Goal: Information Seeking & Learning: Compare options

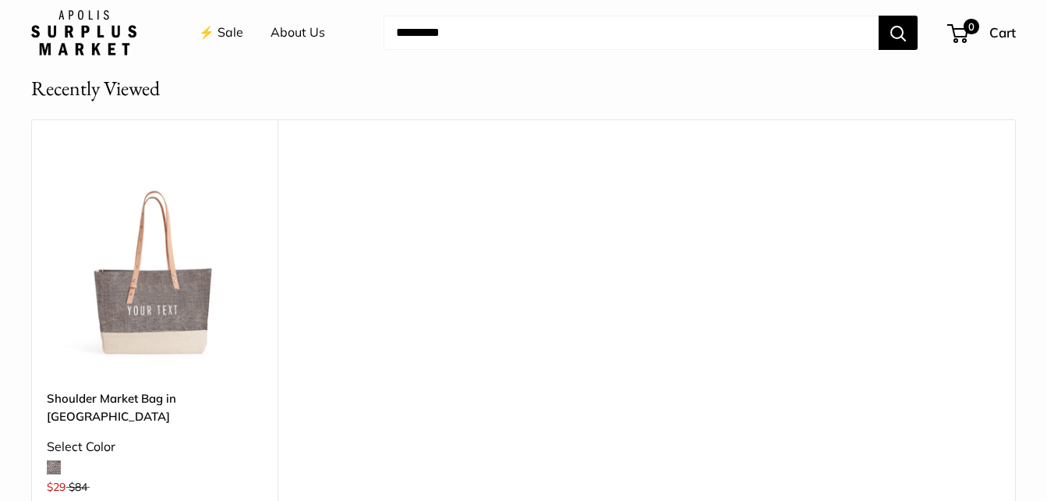
scroll to position [1841, 0]
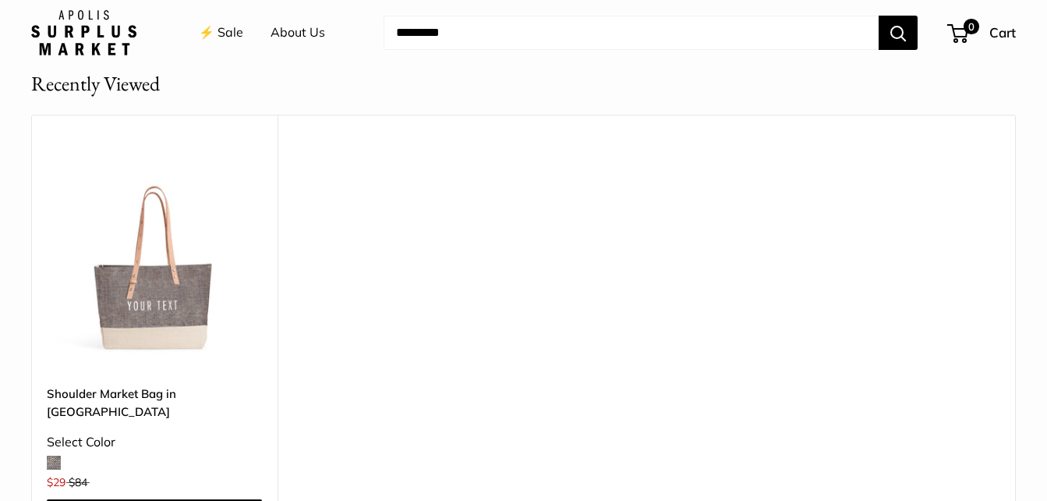
click at [0, 0] on img at bounding box center [0, 0] width 0 height 0
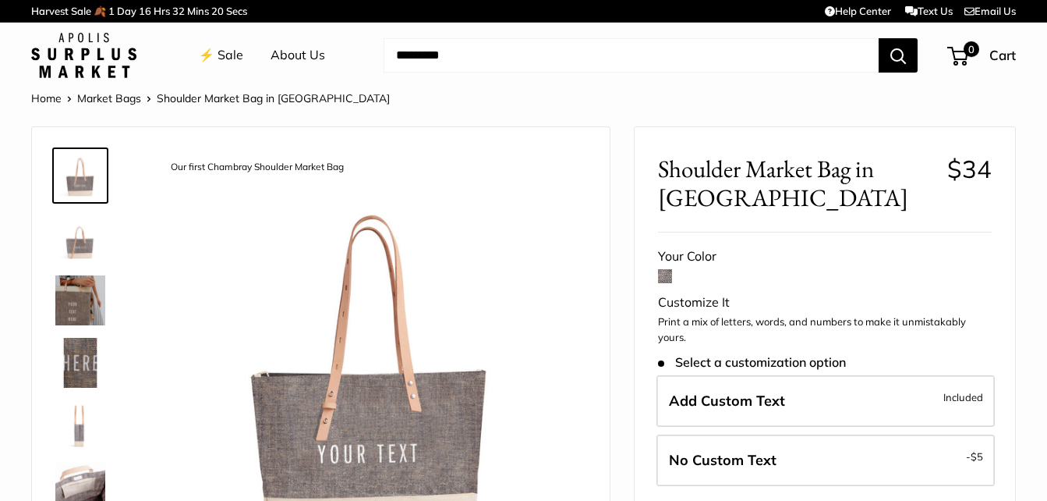
scroll to position [139, 0]
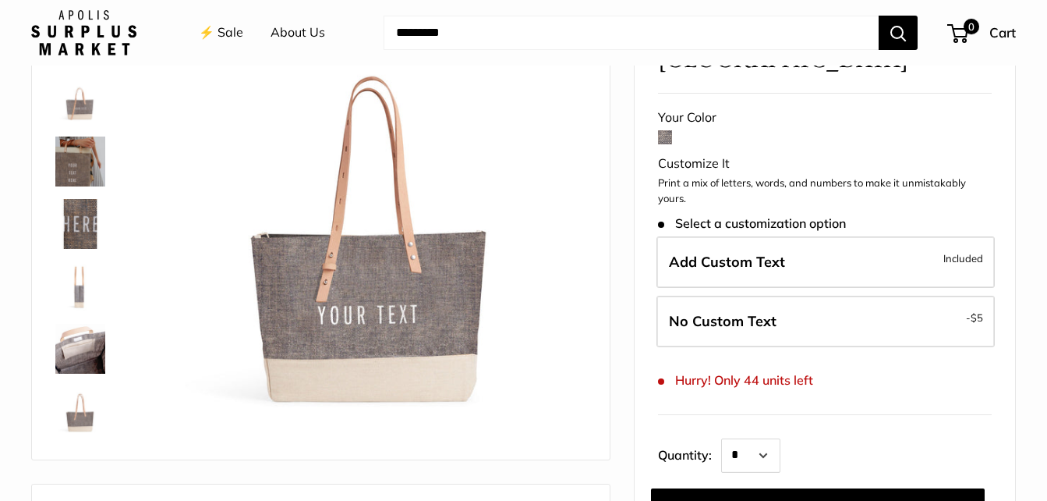
click at [82, 227] on img at bounding box center [80, 224] width 50 height 50
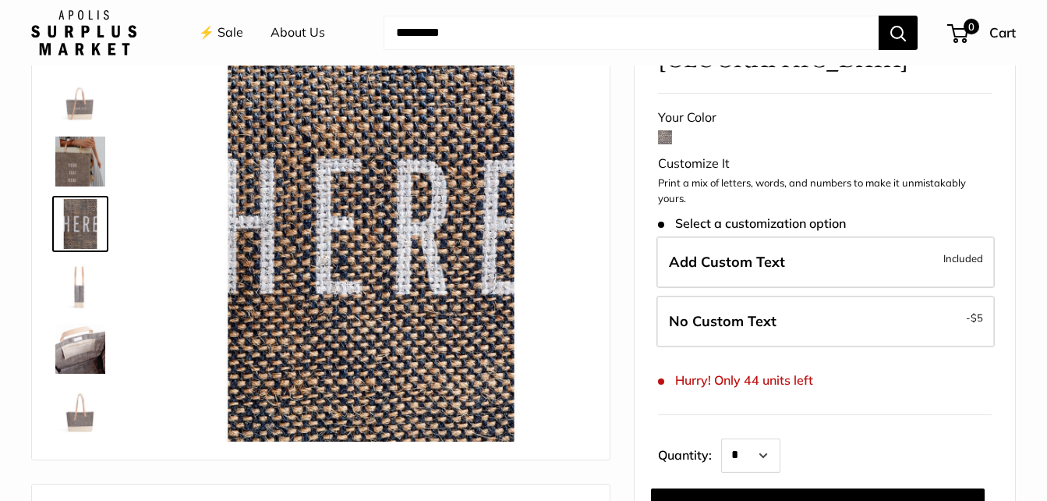
click at [87, 163] on img at bounding box center [80, 161] width 50 height 50
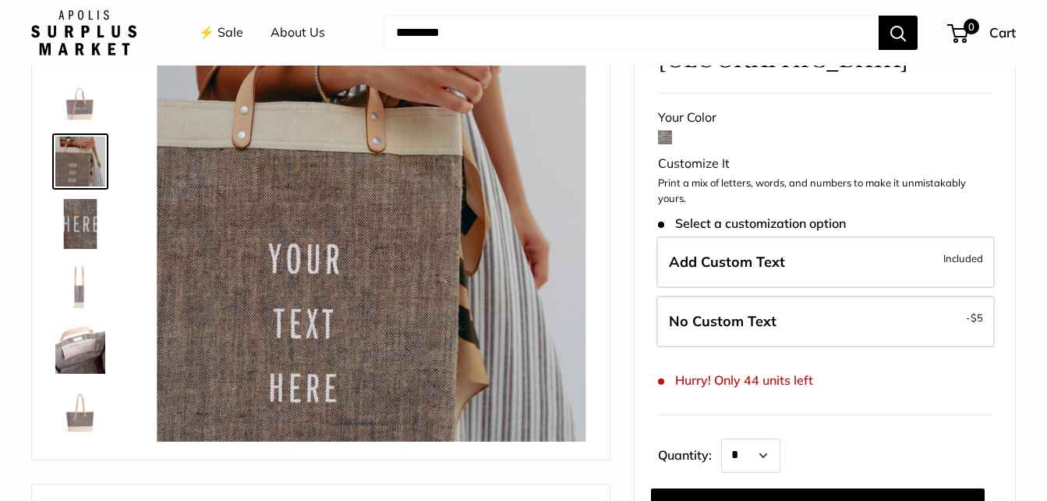
click at [86, 229] on img at bounding box center [80, 224] width 50 height 50
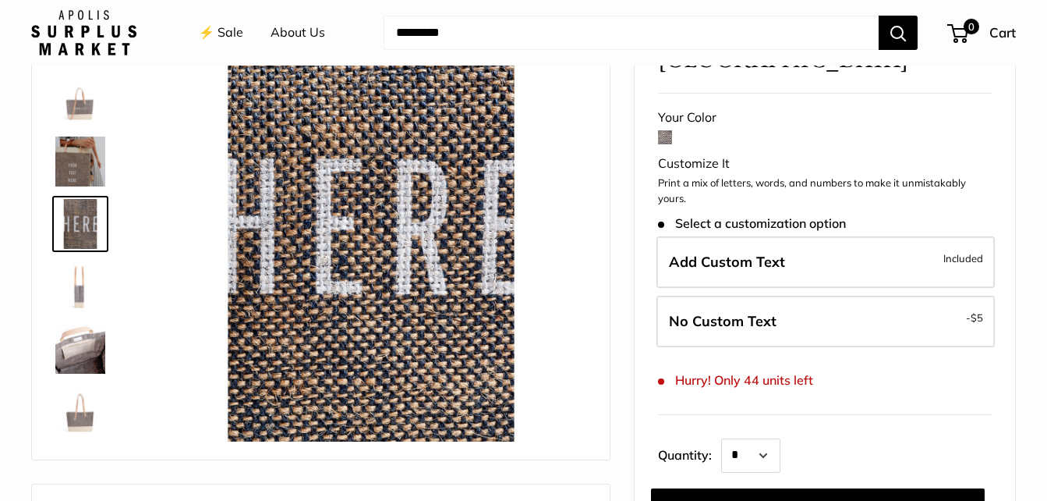
click at [85, 359] on img at bounding box center [80, 349] width 50 height 50
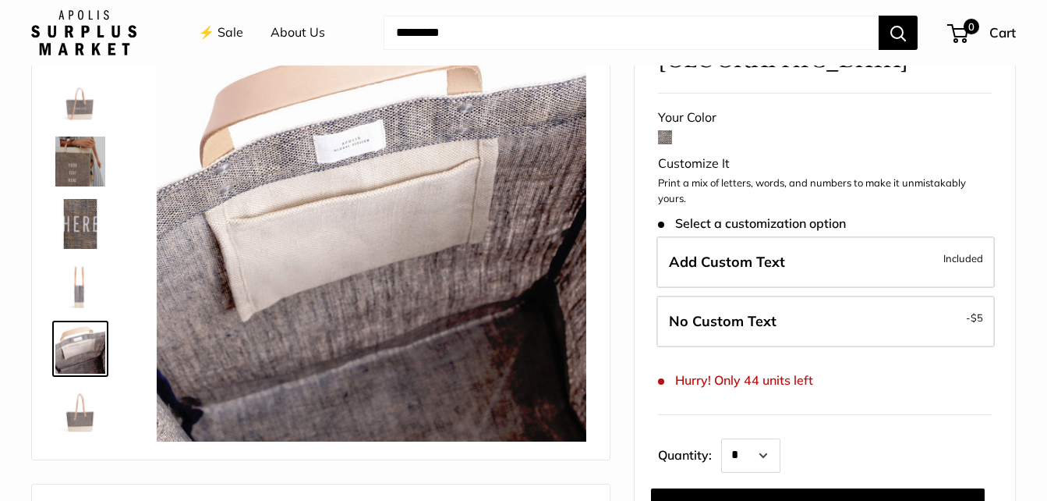
click at [78, 416] on img at bounding box center [80, 411] width 50 height 50
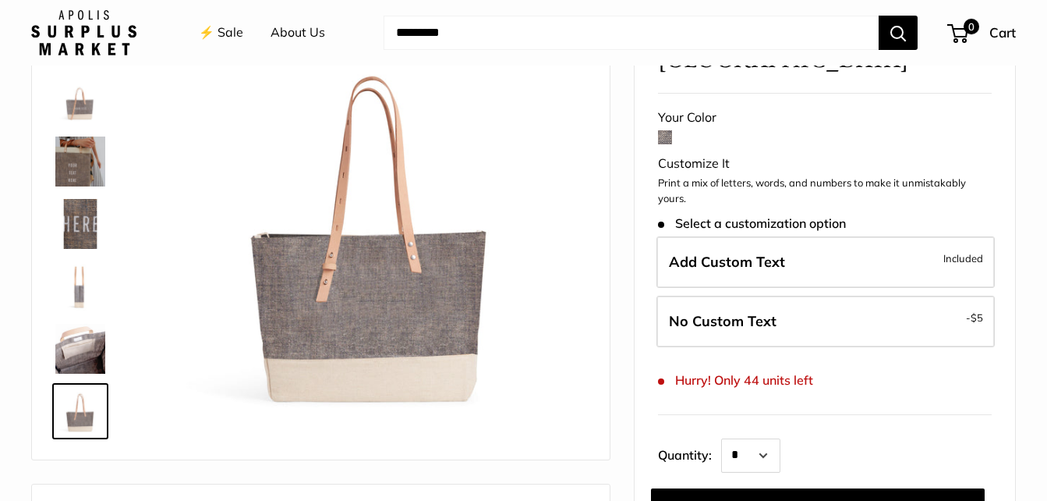
click at [81, 110] on img at bounding box center [80, 99] width 50 height 50
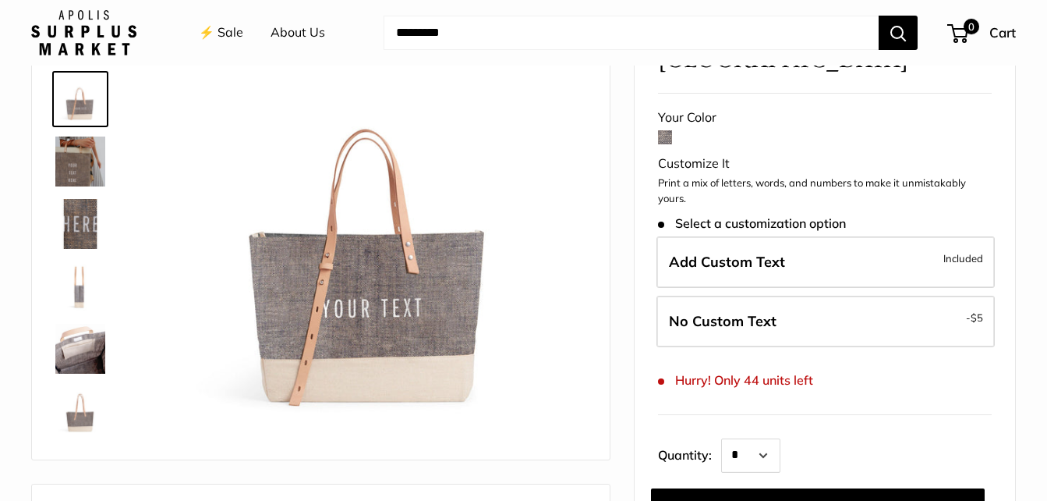
click at [65, 158] on img at bounding box center [80, 161] width 50 height 50
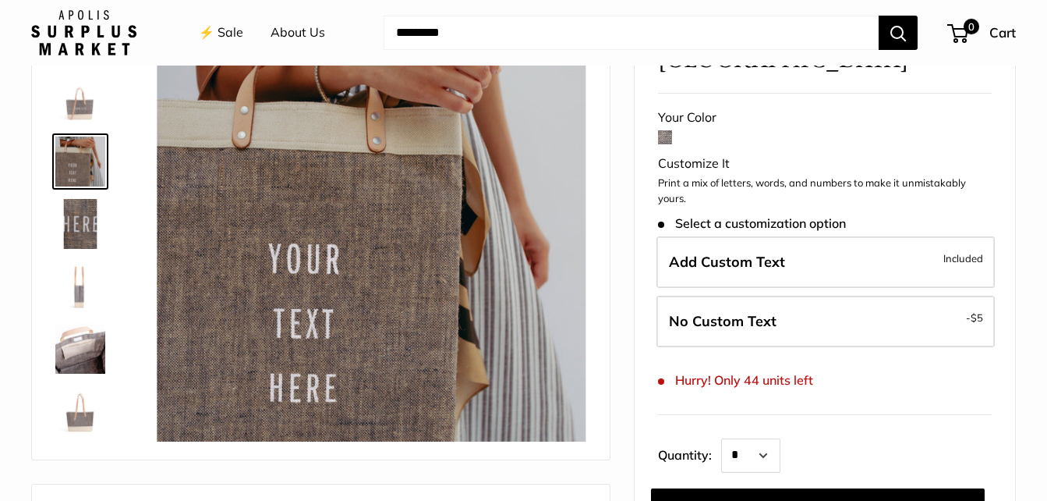
click at [264, 226] on img at bounding box center [372, 227] width 430 height 430
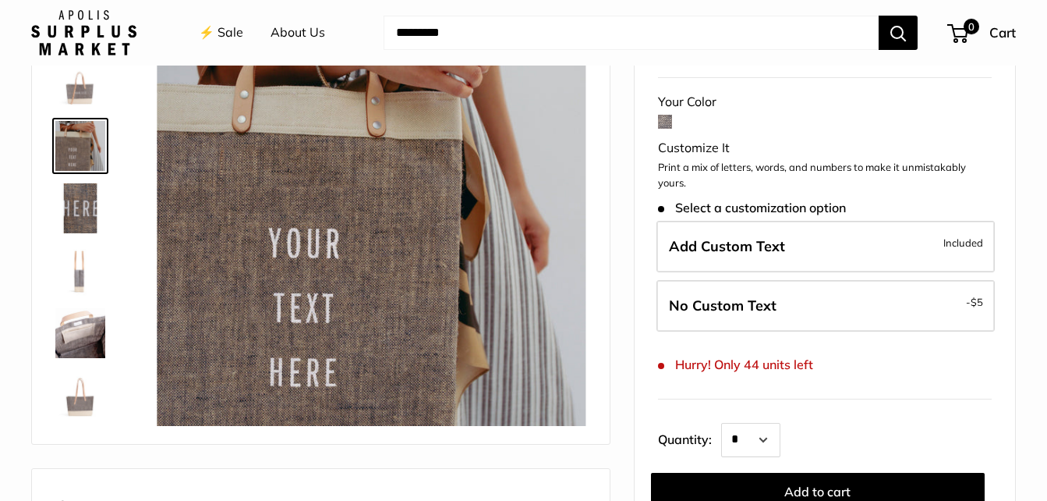
click at [88, 221] on img at bounding box center [80, 208] width 50 height 50
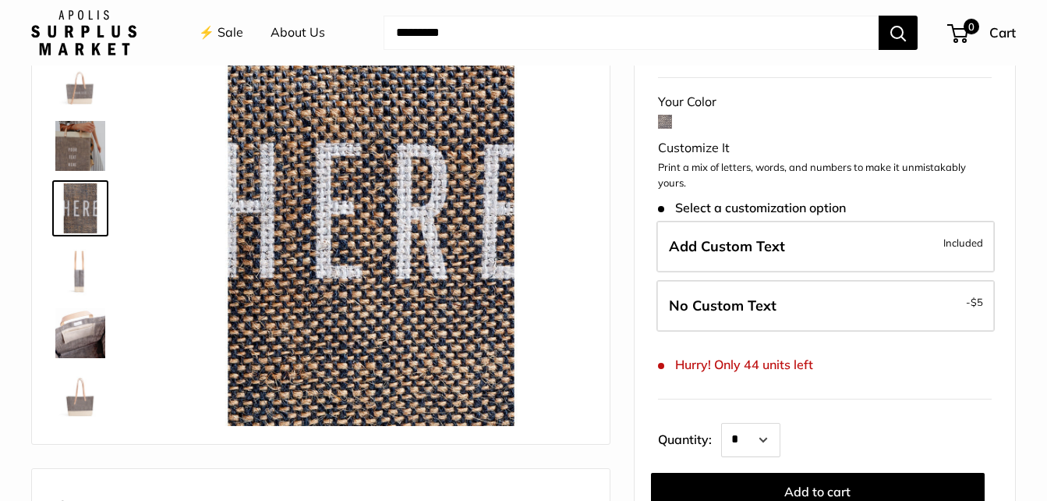
click at [86, 281] on img at bounding box center [80, 271] width 50 height 50
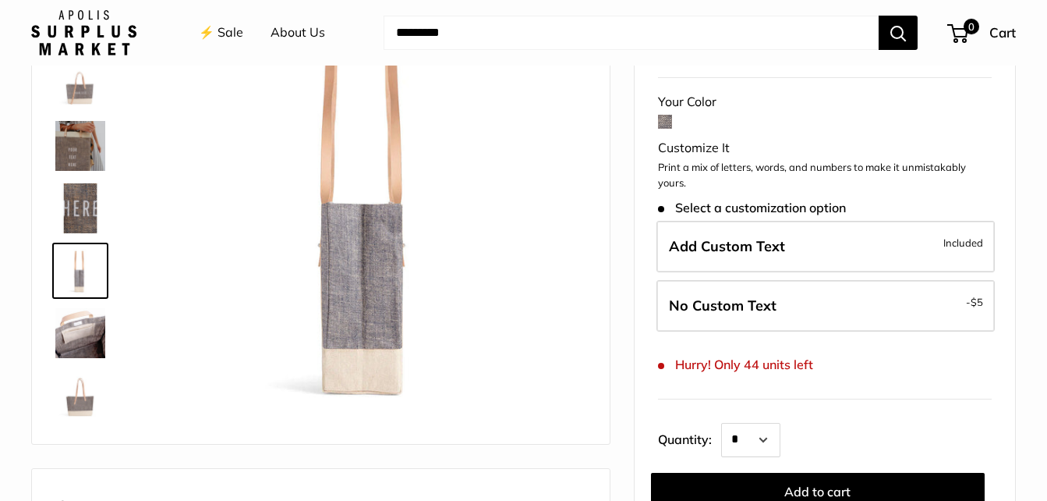
click at [80, 335] on img at bounding box center [80, 333] width 50 height 50
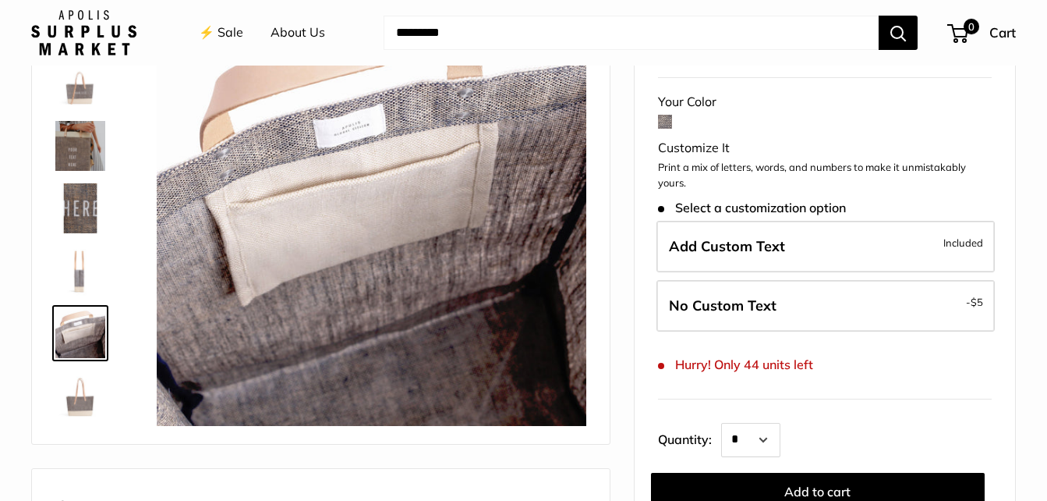
click at [82, 392] on img at bounding box center [80, 395] width 50 height 50
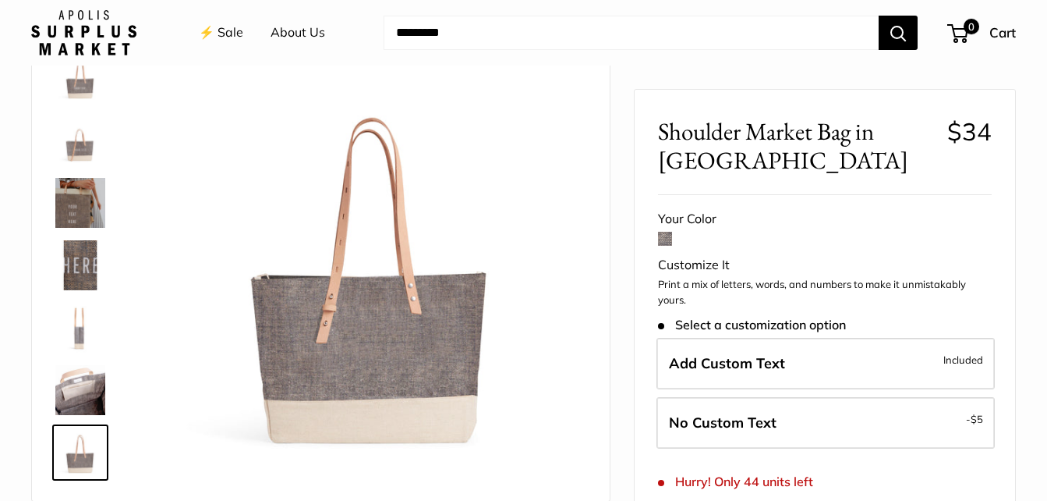
scroll to position [0, 0]
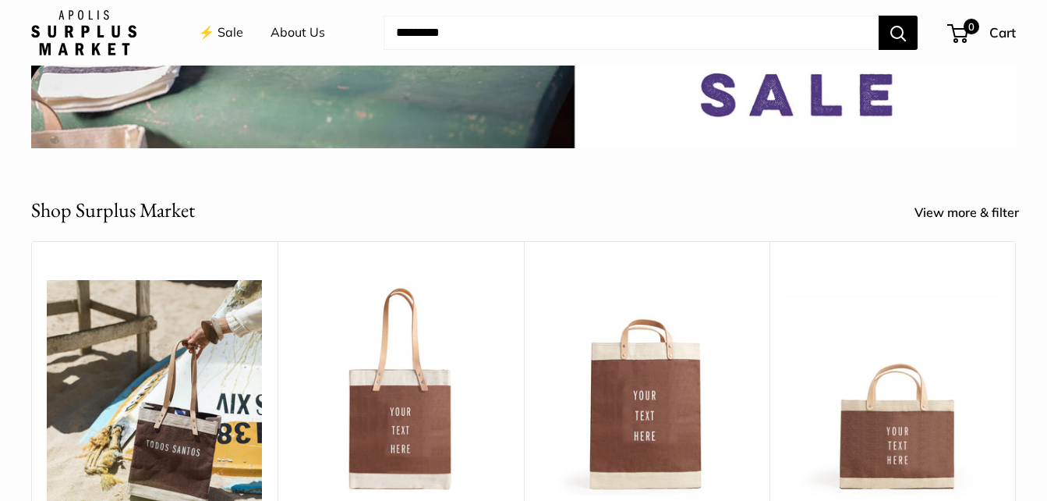
scroll to position [423, 0]
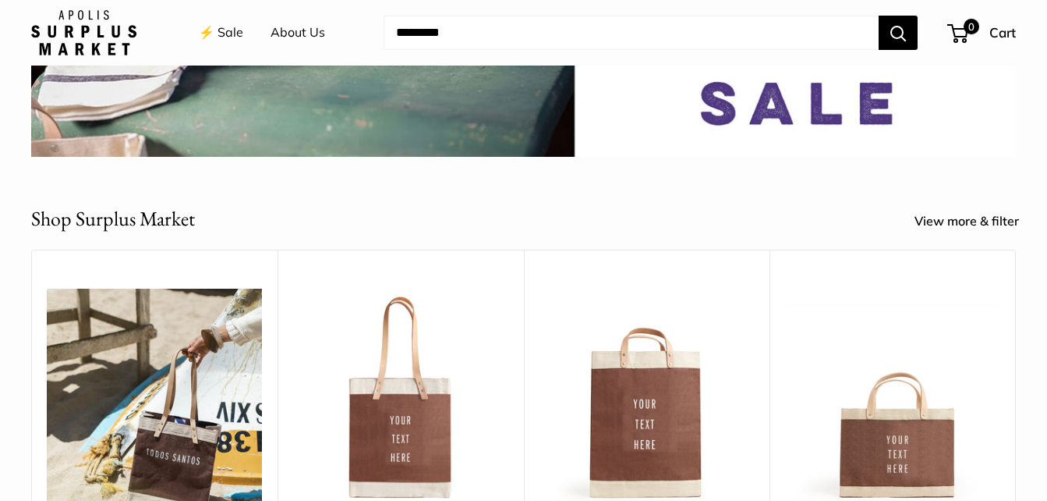
click at [956, 218] on link "View more & filter" at bounding box center [976, 221] width 122 height 23
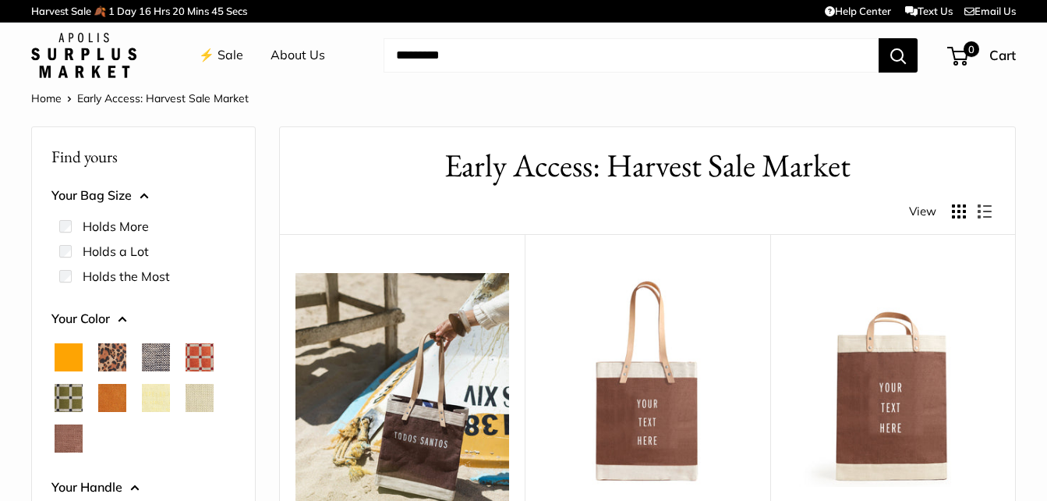
click at [73, 394] on span "Chenille Window Sage" at bounding box center [69, 398] width 28 height 28
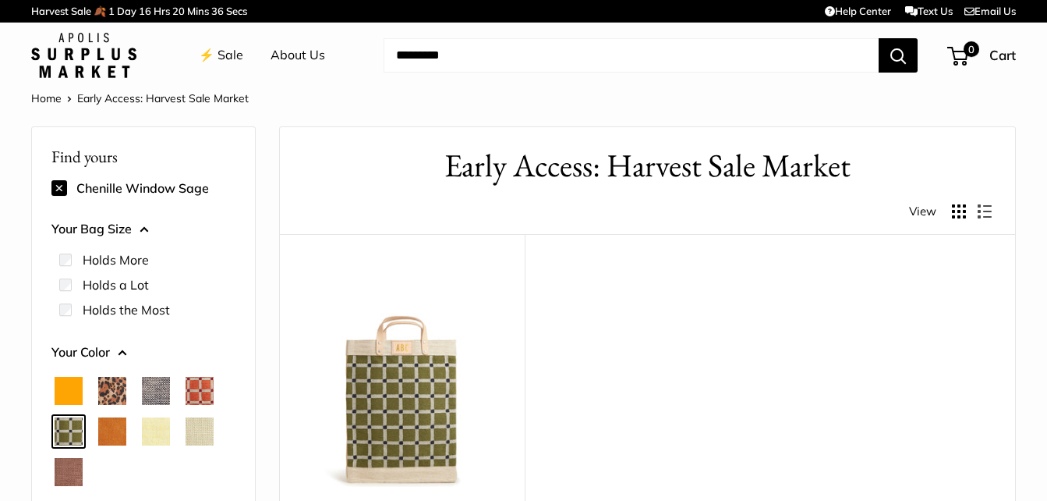
click at [53, 193] on button at bounding box center [59, 188] width 16 height 16
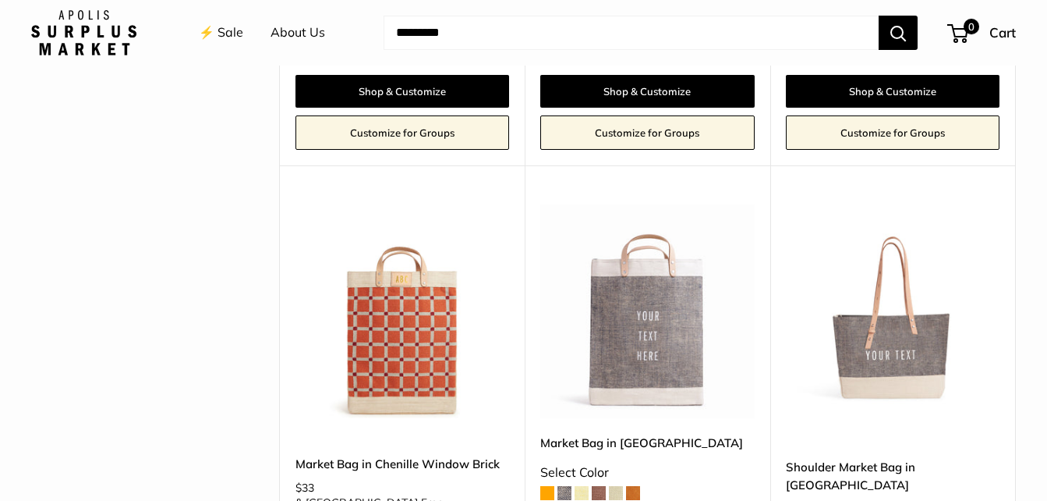
scroll to position [3009, 0]
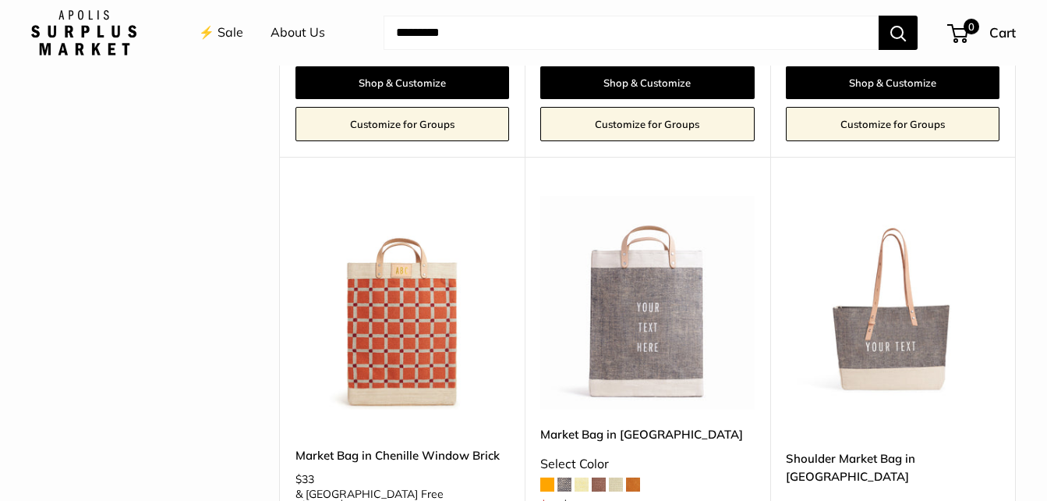
click at [0, 0] on img at bounding box center [0, 0] width 0 height 0
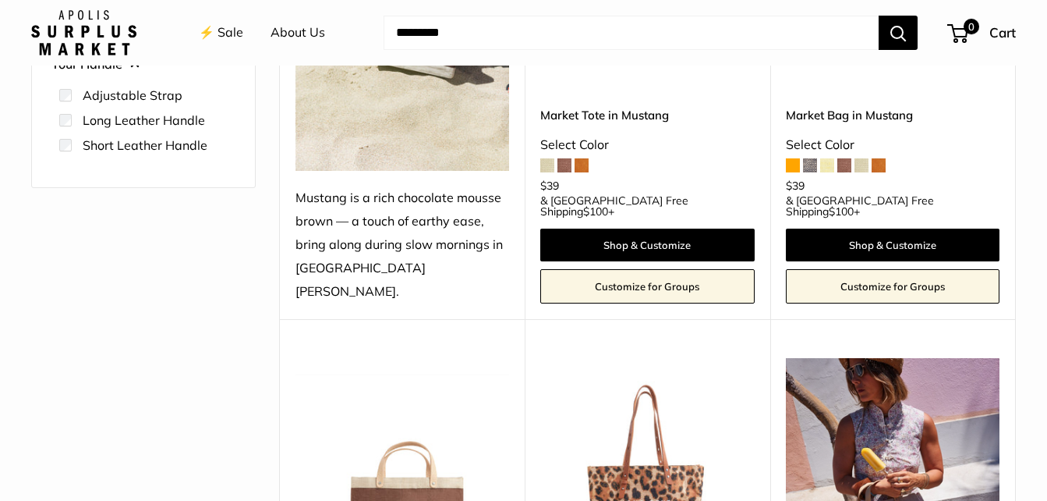
scroll to position [0, 0]
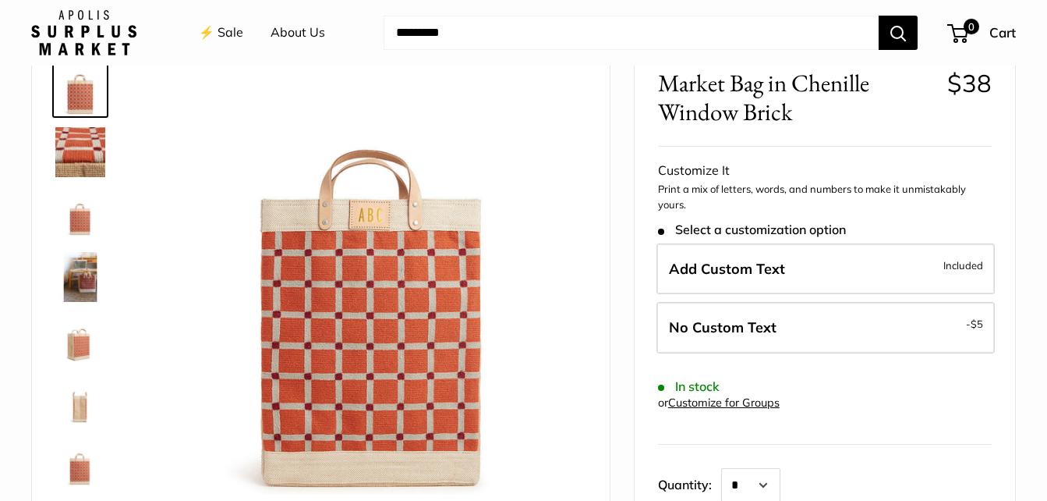
scroll to position [81, 0]
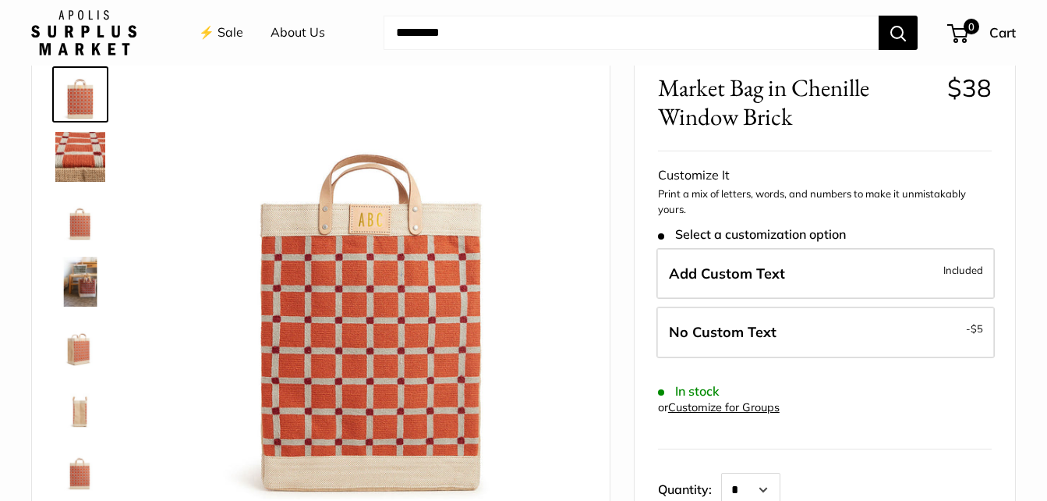
click at [79, 281] on img at bounding box center [80, 282] width 50 height 50
